Goal: Task Accomplishment & Management: Complete application form

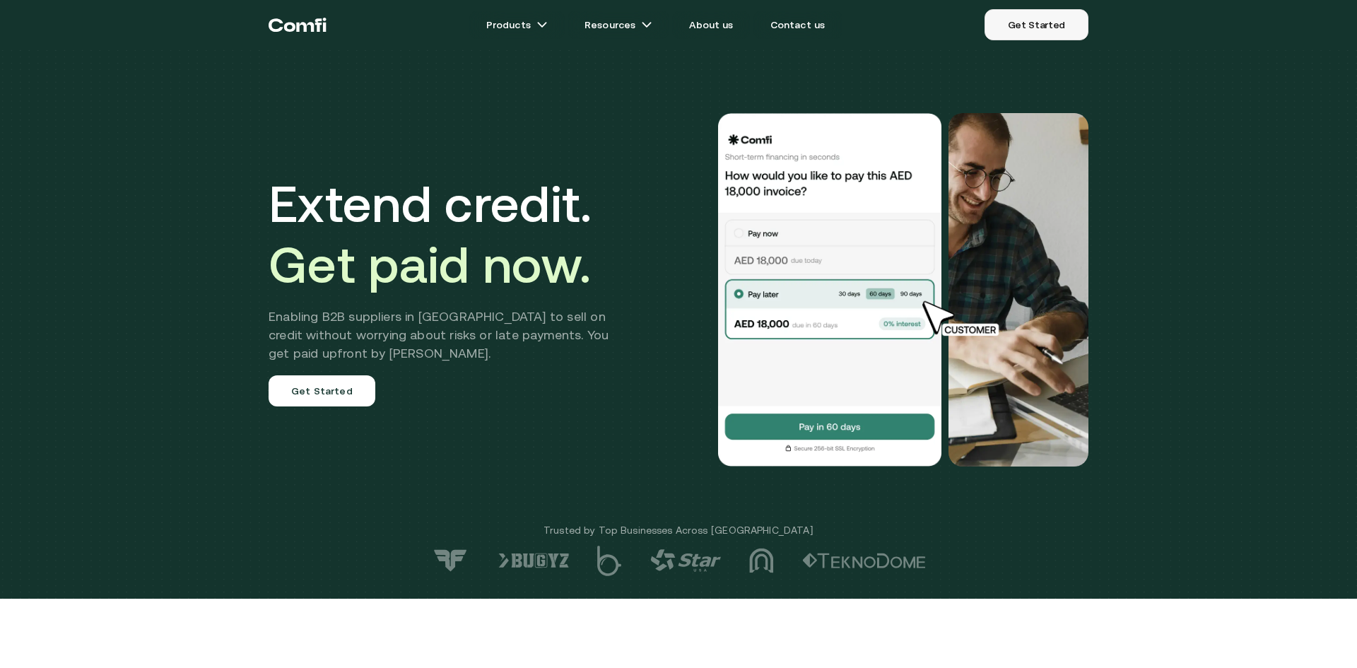
click at [1038, 23] on link "Get Started" at bounding box center [1037, 24] width 104 height 31
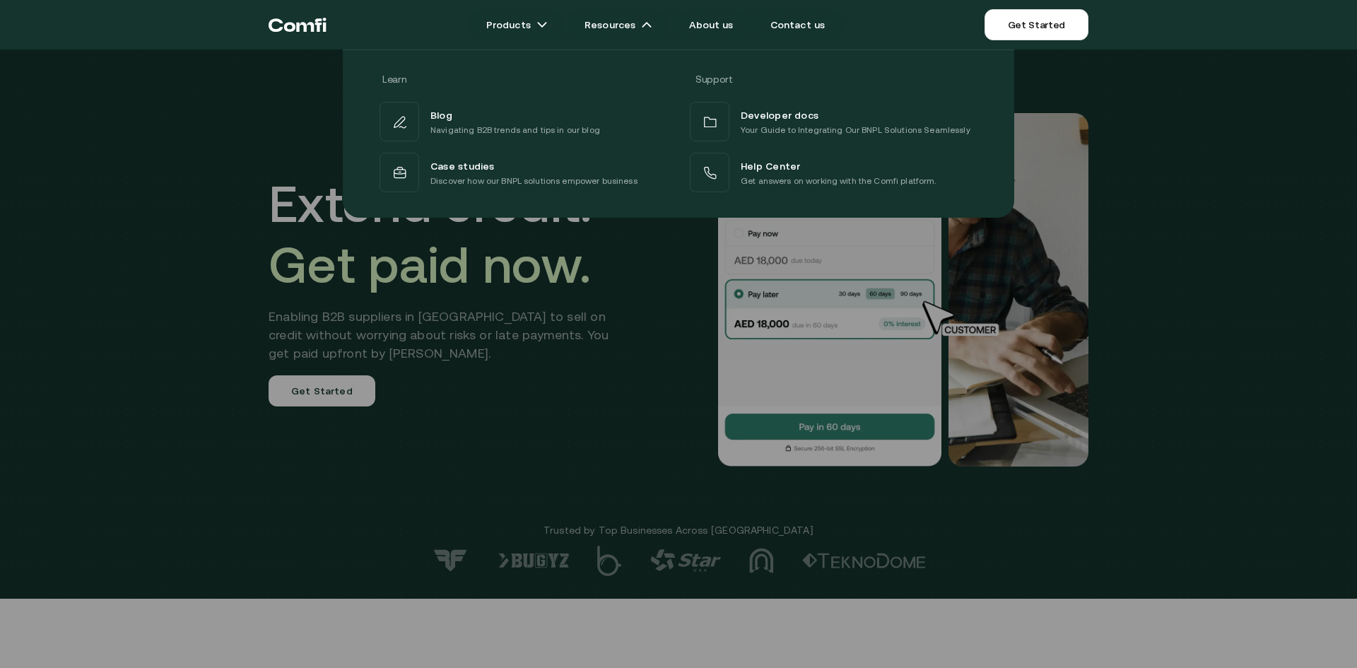
click at [434, 329] on div at bounding box center [678, 383] width 1357 height 668
